Goal: Browse casually: Explore the website without a specific task or goal

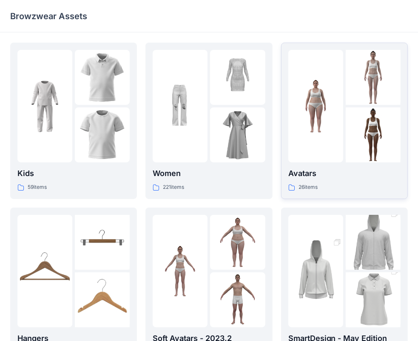
click at [323, 107] on img at bounding box center [316, 106] width 55 height 55
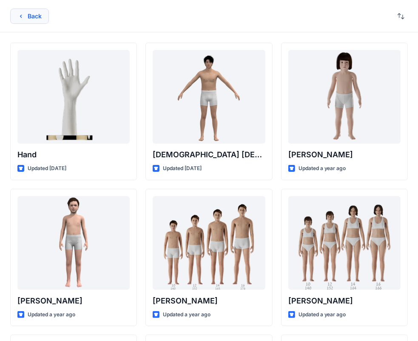
click at [42, 16] on button "Back" at bounding box center [29, 16] width 39 height 15
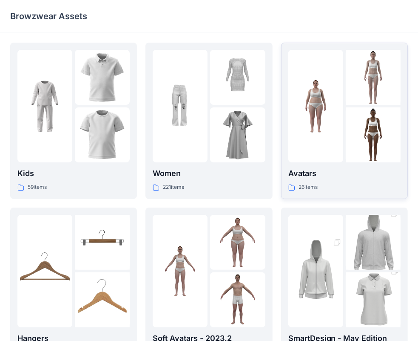
click at [330, 183] on div "26 items" at bounding box center [345, 187] width 112 height 9
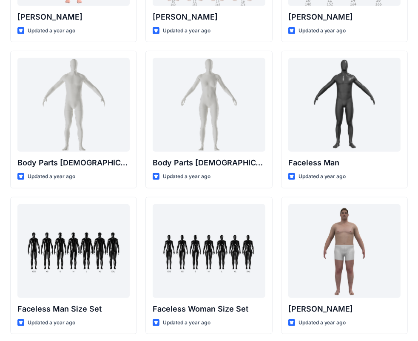
scroll to position [285, 0]
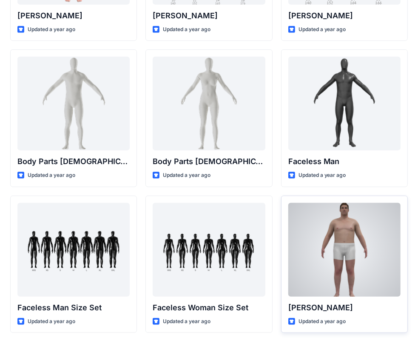
click at [356, 238] on div at bounding box center [345, 250] width 112 height 94
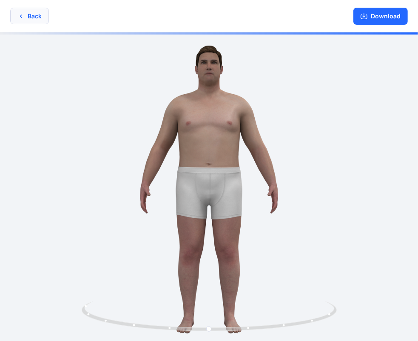
click at [32, 15] on button "Back" at bounding box center [29, 16] width 39 height 17
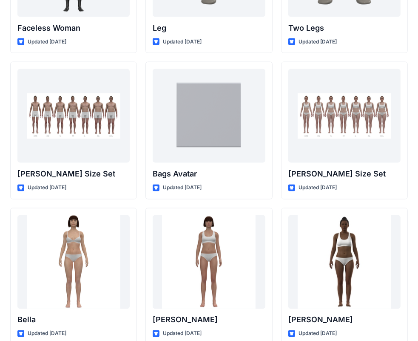
scroll to position [857, 0]
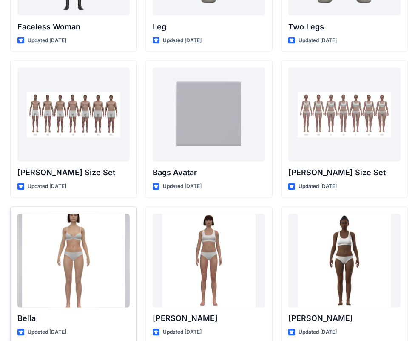
click at [87, 245] on div at bounding box center [73, 261] width 112 height 94
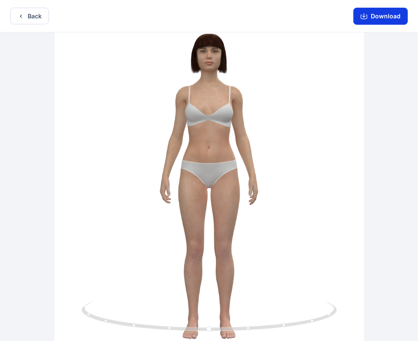
click at [402, 16] on button "Download" at bounding box center [381, 16] width 54 height 17
drag, startPoint x: 296, startPoint y: 9, endPoint x: 272, endPoint y: -17, distance: 35.6
click at [272, 0] on html "Back Download Version History" at bounding box center [209, 171] width 418 height 342
drag, startPoint x: 255, startPoint y: 1, endPoint x: 244, endPoint y: -14, distance: 18.4
click at [244, 0] on html "Back Download Version History" at bounding box center [209, 171] width 418 height 342
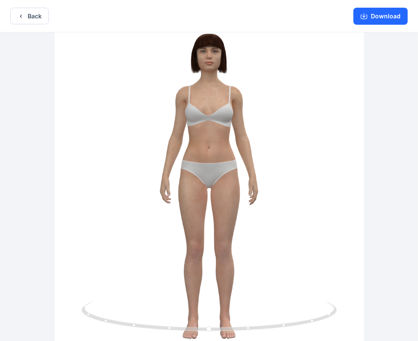
scroll to position [2, 0]
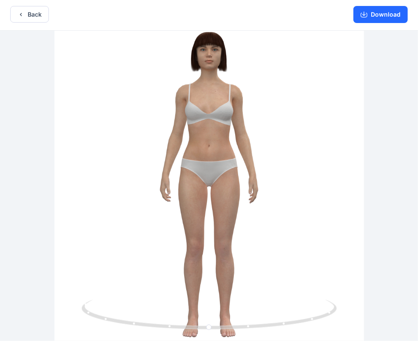
drag, startPoint x: 106, startPoint y: 3, endPoint x: 38, endPoint y: -53, distance: 87.7
click at [38, 0] on html "Back Download Version History" at bounding box center [209, 169] width 418 height 342
